Goal: Transaction & Acquisition: Subscribe to service/newsletter

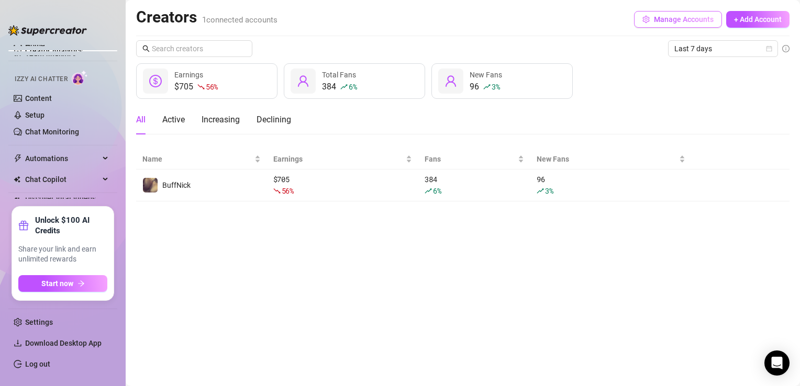
click at [650, 22] on button "Manage Accounts" at bounding box center [678, 19] width 88 height 17
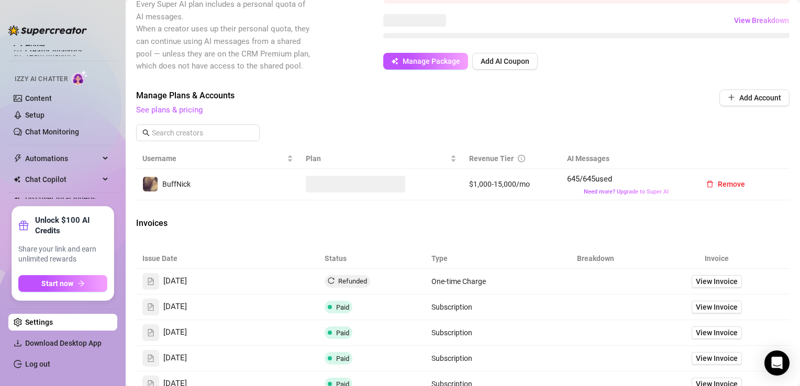
scroll to position [262, 0]
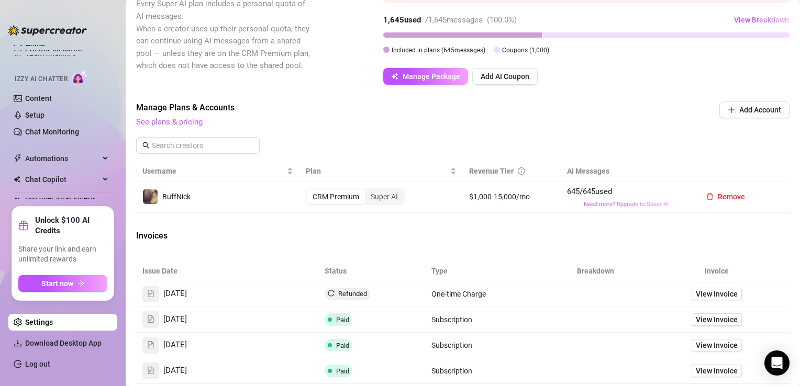
click at [592, 203] on span "Need more? Upgrade to Super AI" at bounding box center [626, 204] width 85 height 7
click at [400, 201] on div "Super AI" at bounding box center [384, 196] width 39 height 15
click at [367, 191] on input "Super AI" at bounding box center [367, 191] width 0 height 0
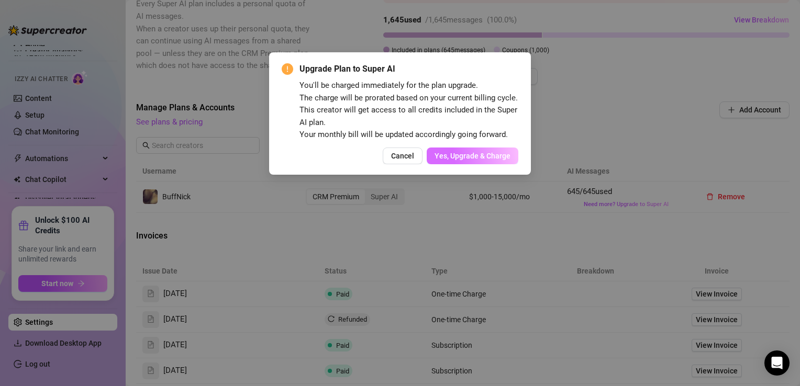
click at [449, 158] on span "Yes, Upgrade & Charge" at bounding box center [472, 156] width 76 height 8
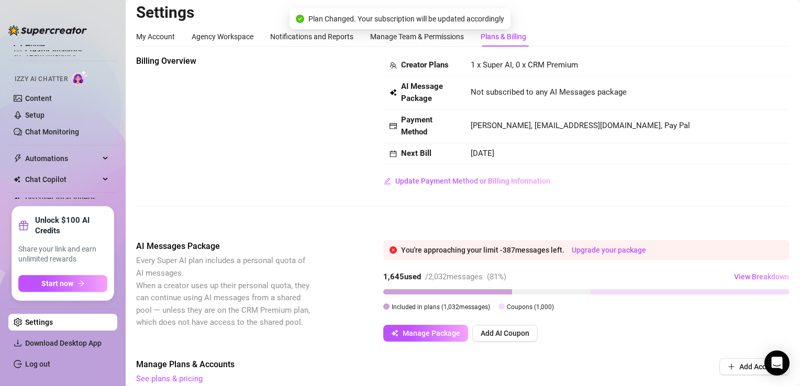
scroll to position [0, 0]
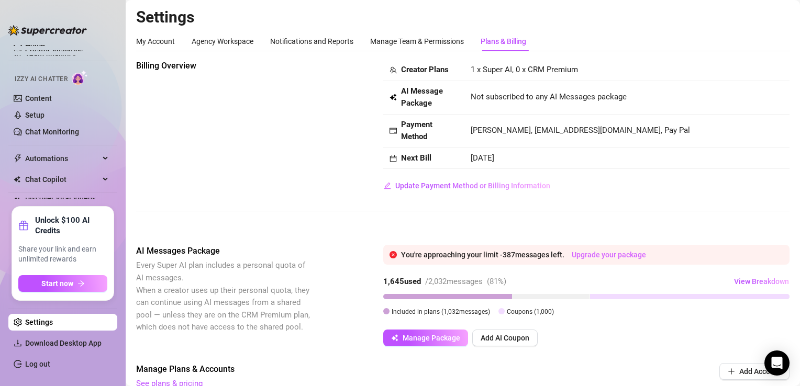
click at [622, 254] on link "Upgrade your package" at bounding box center [608, 255] width 74 height 8
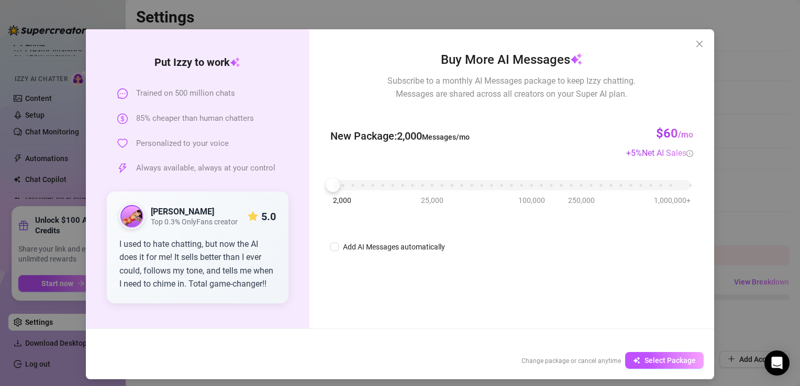
scroll to position [28, 0]
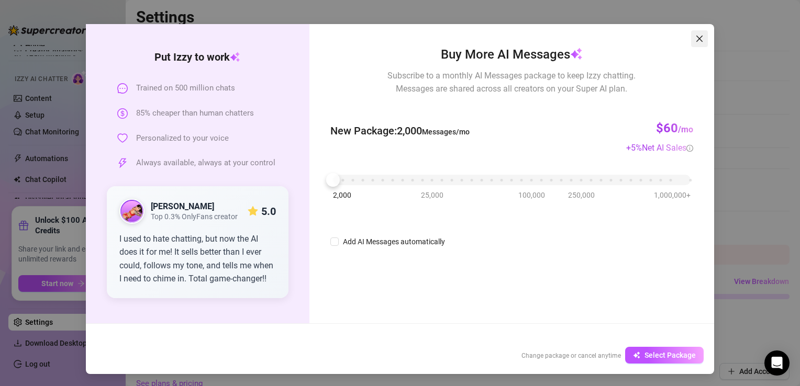
click at [695, 38] on icon "close" at bounding box center [699, 39] width 8 height 8
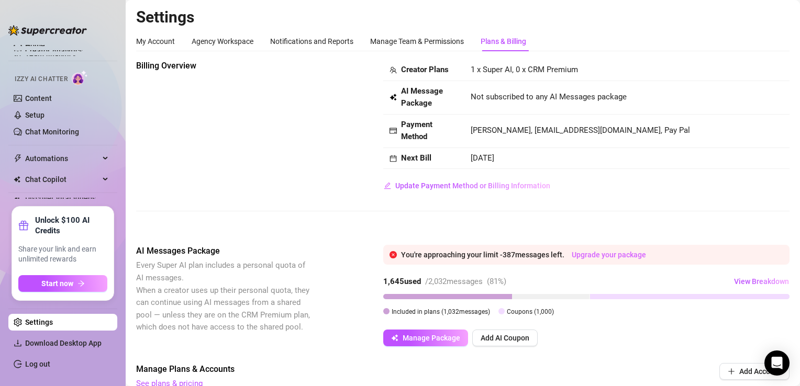
click at [606, 257] on link "Upgrade your package" at bounding box center [608, 255] width 74 height 8
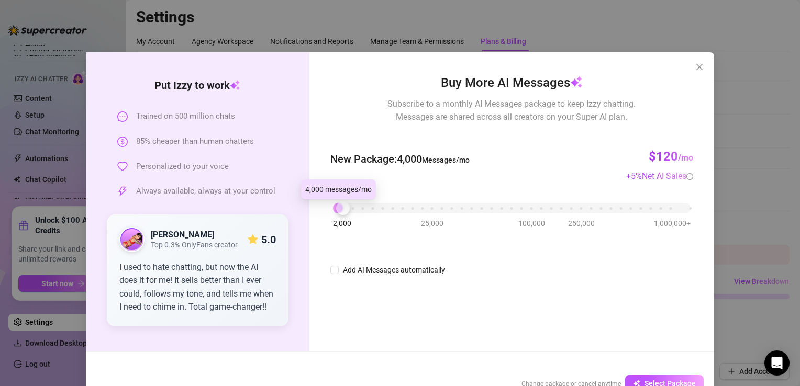
drag, startPoint x: 329, startPoint y: 212, endPoint x: 336, endPoint y: 210, distance: 7.6
click at [336, 210] on div at bounding box center [343, 208] width 14 height 14
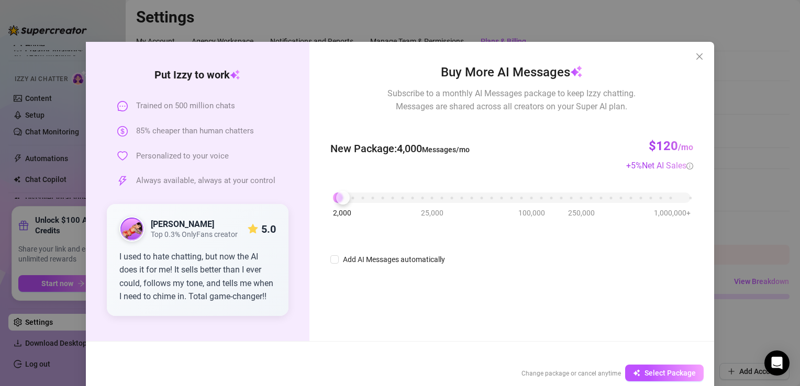
scroll to position [28, 0]
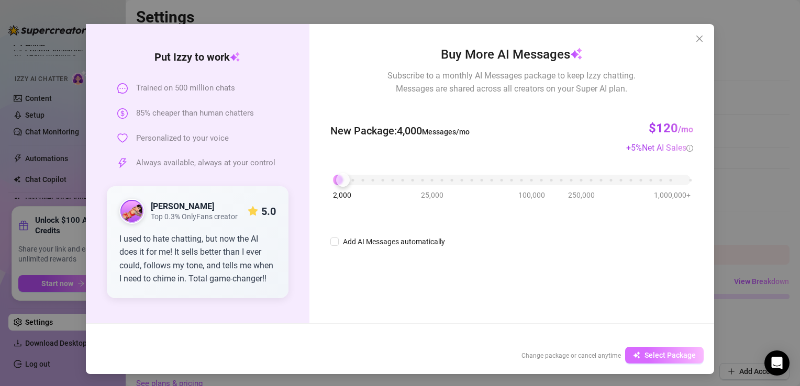
click at [685, 351] on span "Select Package" at bounding box center [669, 355] width 51 height 8
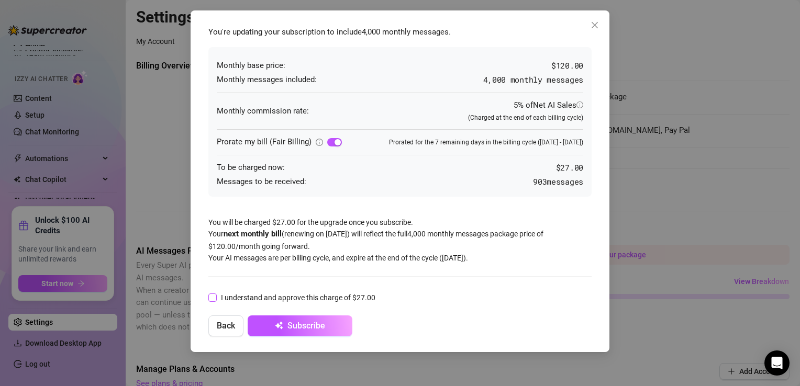
click at [220, 293] on span "I understand and approve this charge of $27.00" at bounding box center [298, 298] width 163 height 12
click at [216, 294] on input "I understand and approve this charge of $27.00" at bounding box center [211, 297] width 7 height 7
checkbox input "true"
click at [301, 326] on span "Subscribe" at bounding box center [306, 326] width 38 height 10
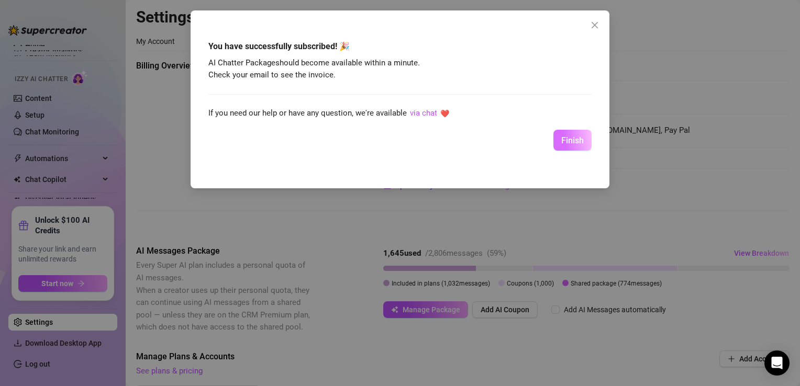
click at [574, 144] on span "Finish" at bounding box center [572, 141] width 23 height 10
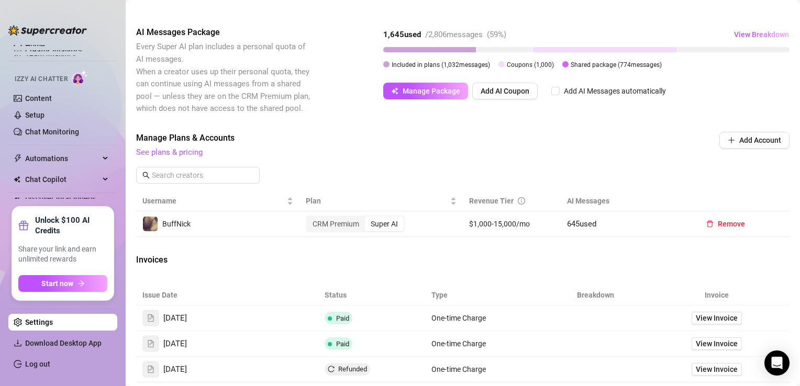
scroll to position [209, 0]
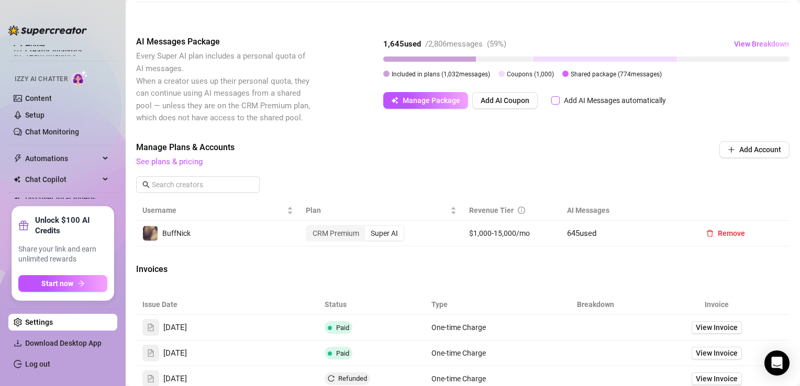
click at [555, 102] on input "Add AI Messages automatically" at bounding box center [555, 100] width 8 height 8
checkbox input "true"
